Goal: Transaction & Acquisition: Purchase product/service

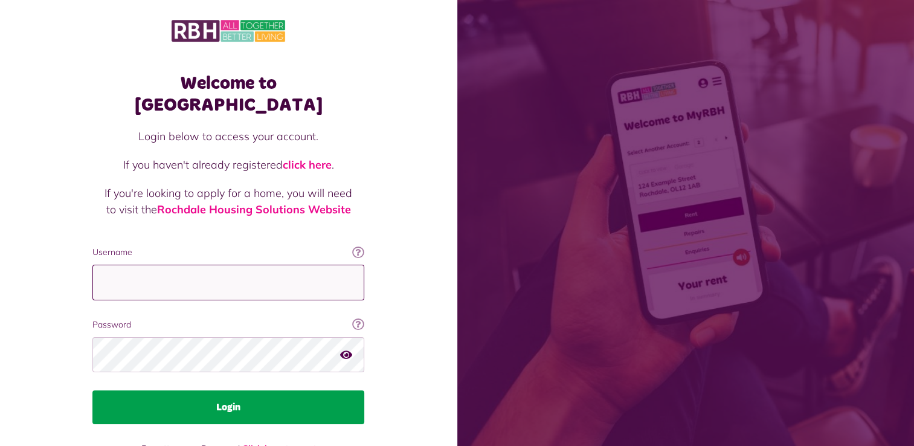
type input "**********"
click at [282, 390] on button "Login" at bounding box center [228, 407] width 272 height 34
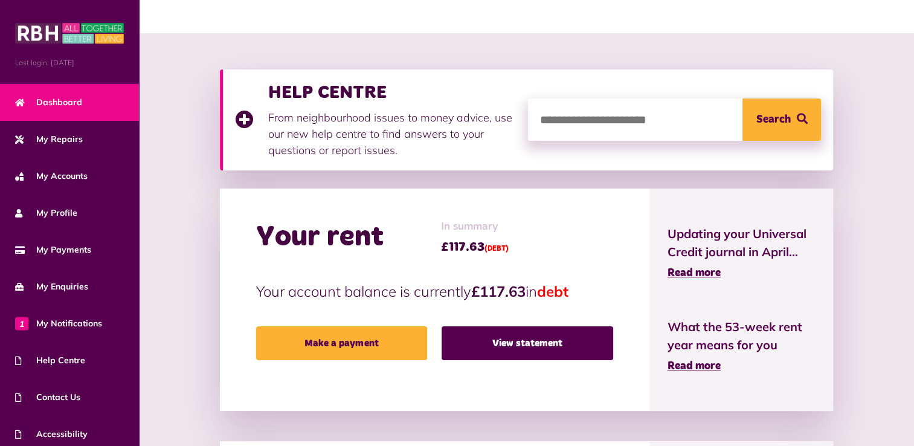
scroll to position [121, 0]
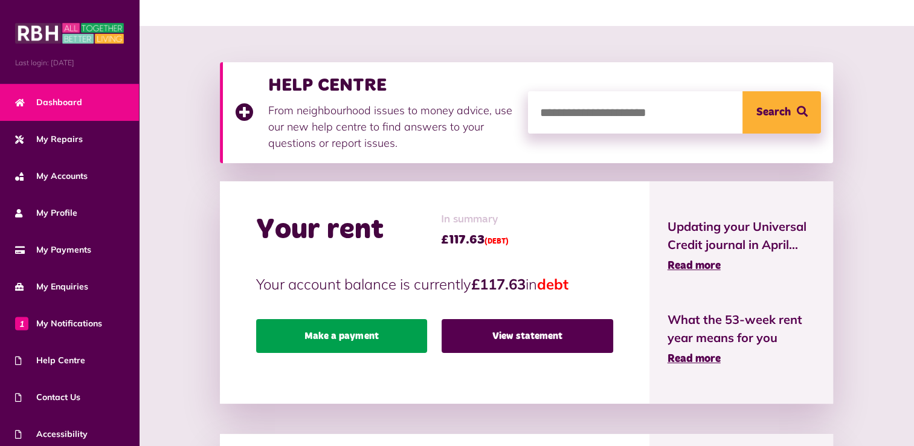
click at [362, 340] on link "Make a payment" at bounding box center [342, 336] width 172 height 34
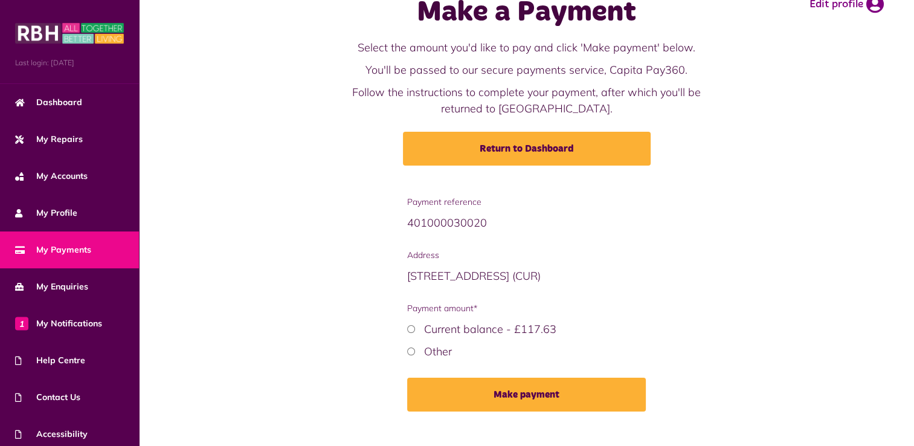
scroll to position [54, 0]
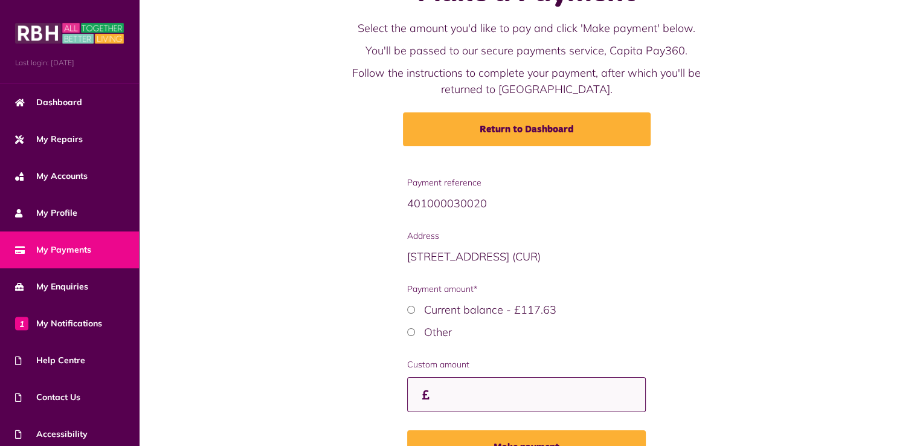
click at [446, 398] on input "Custom amount" at bounding box center [526, 395] width 238 height 36
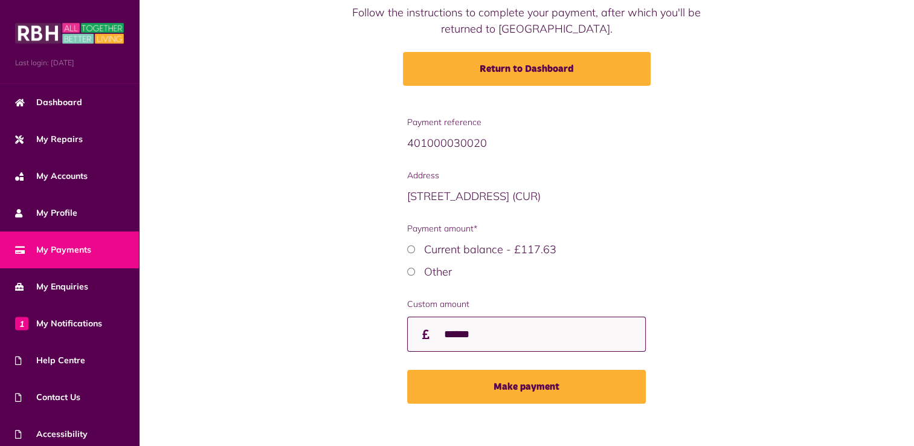
scroll to position [126, 0]
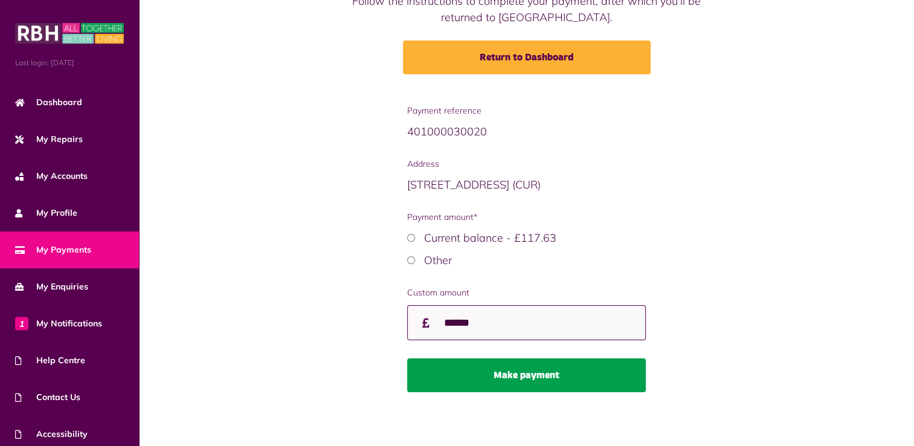
type input "******"
click at [556, 371] on button "Make payment" at bounding box center [526, 375] width 238 height 34
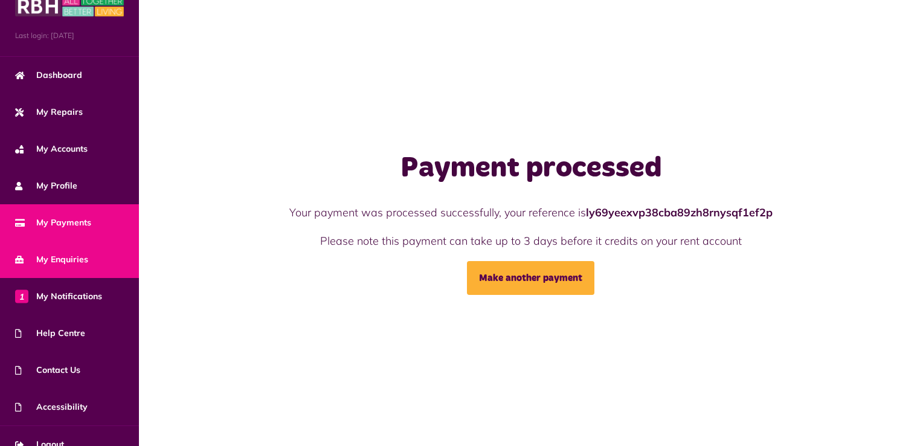
scroll to position [42, 0]
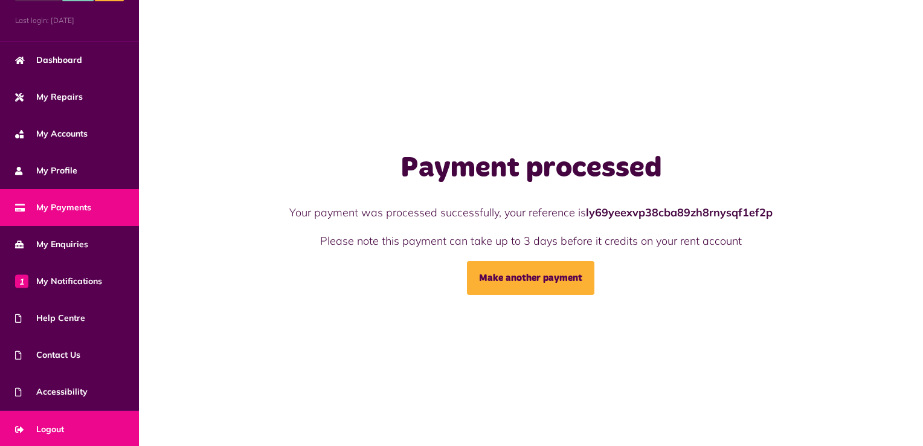
click at [62, 424] on span "Logout" at bounding box center [39, 429] width 49 height 13
